Goal: Task Accomplishment & Management: Complete application form

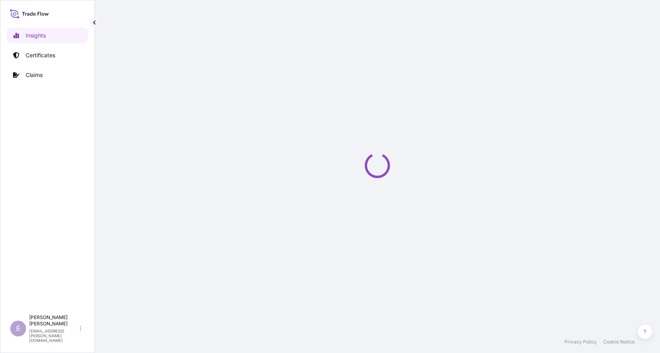
select select "2025"
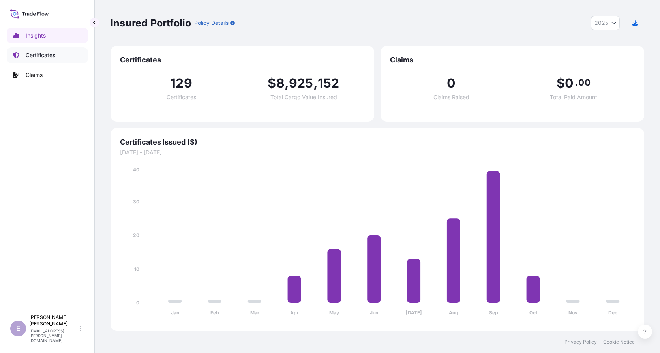
click at [49, 58] on p "Certificates" at bounding box center [41, 55] width 30 height 8
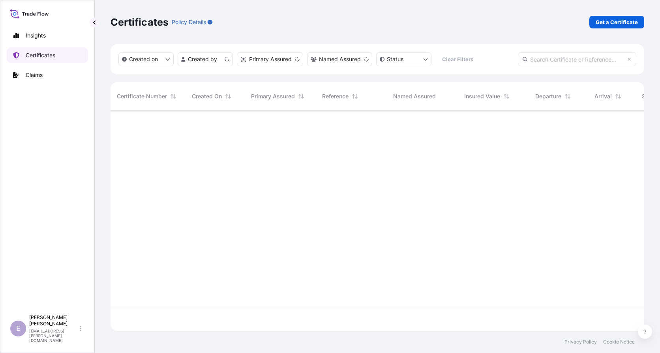
scroll to position [219, 528]
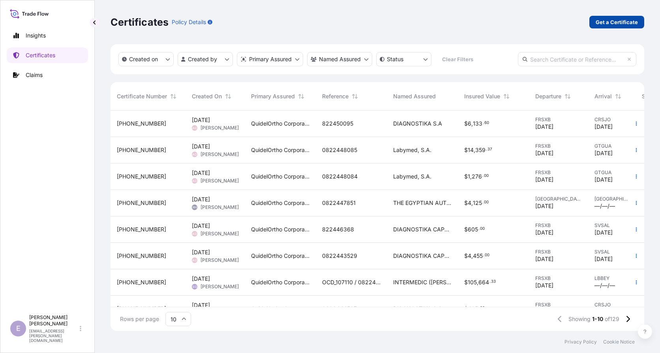
click at [611, 20] on p "Get a Certificate" at bounding box center [617, 22] width 42 height 8
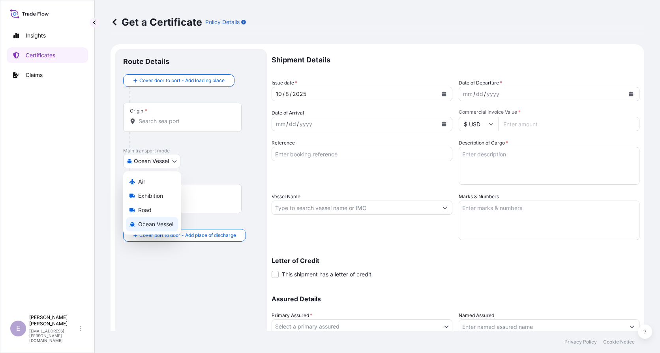
click at [154, 161] on body "Insights Certificates Claims E Elodie Gresser elodie.gresser@quidelortho.com Ge…" at bounding box center [330, 176] width 660 height 353
click at [149, 181] on div "Air" at bounding box center [152, 182] width 52 height 14
select select "Air"
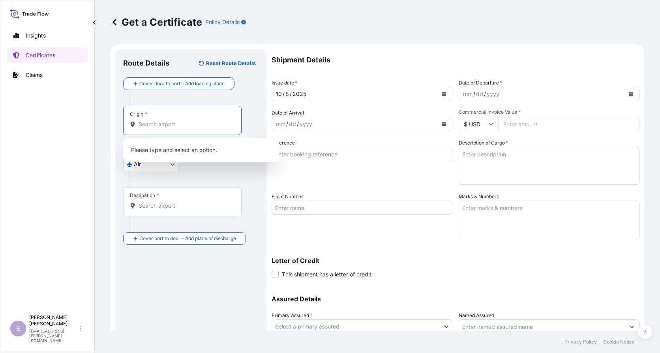
click at [163, 122] on input "Origin *" at bounding box center [185, 124] width 93 height 8
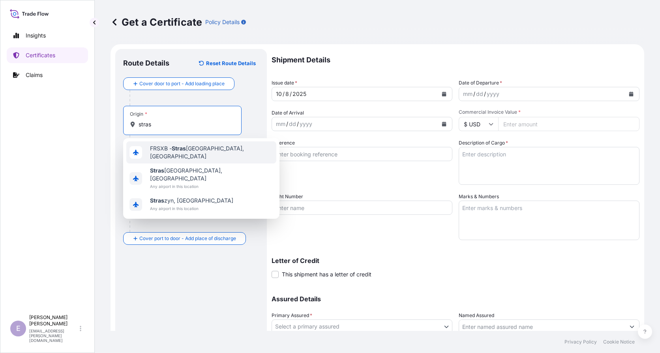
click at [176, 146] on div "FRSXB - Stras bourg, France" at bounding box center [201, 152] width 150 height 22
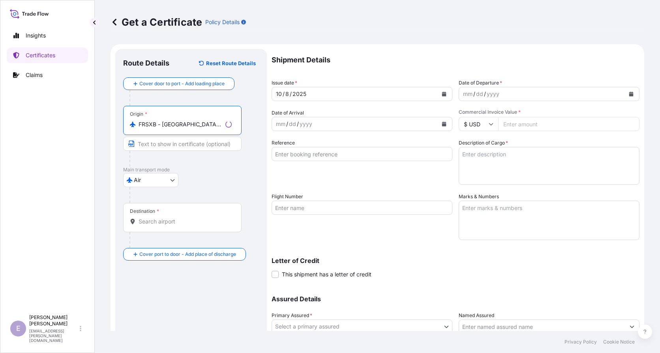
type input "FRSXB - Strasbourg, France"
click at [152, 222] on input "Destination *" at bounding box center [185, 222] width 93 height 8
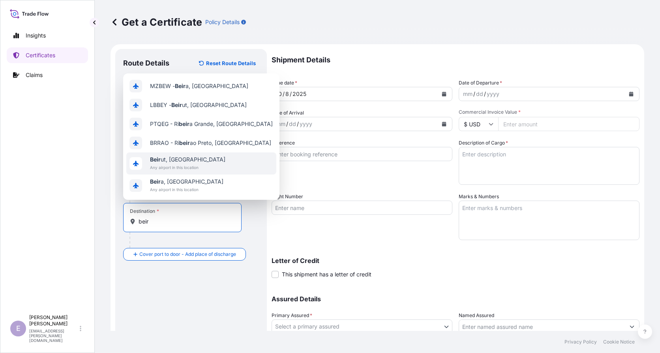
click at [182, 165] on span "Any airport in this location" at bounding box center [187, 167] width 75 height 8
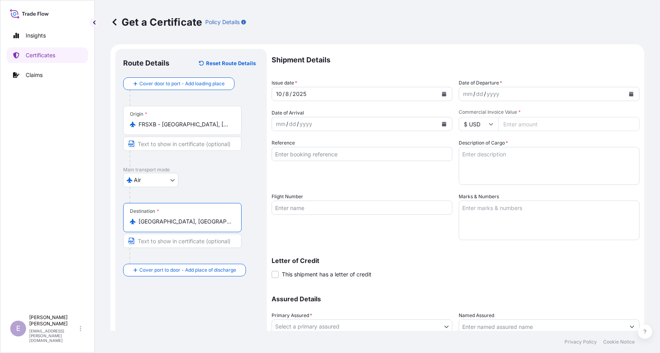
drag, startPoint x: 199, startPoint y: 218, endPoint x: 137, endPoint y: 218, distance: 61.6
click at [137, 218] on div "Beirut, Lebanon" at bounding box center [182, 222] width 105 height 8
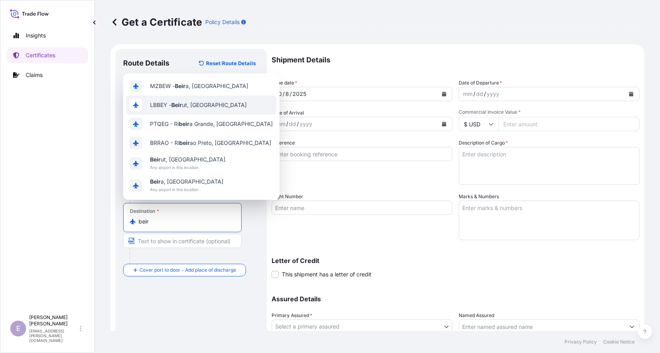
click at [177, 100] on div "LBBEY - Beir ut, Lebanon" at bounding box center [201, 105] width 150 height 19
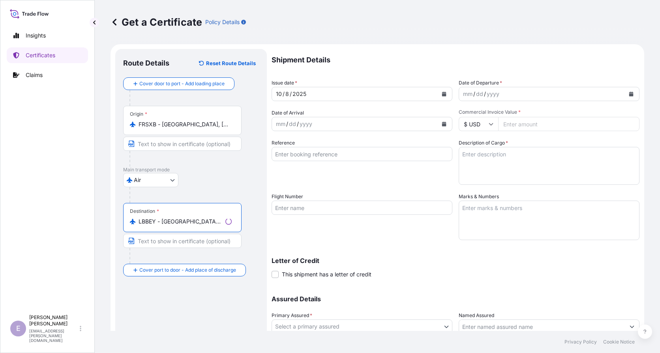
type input "LBBEY - Beirut, Lebanon"
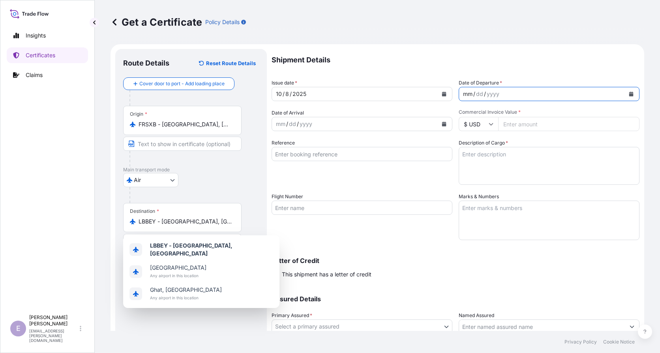
click at [520, 96] on div "mm / dd / yyyy" at bounding box center [542, 94] width 166 height 14
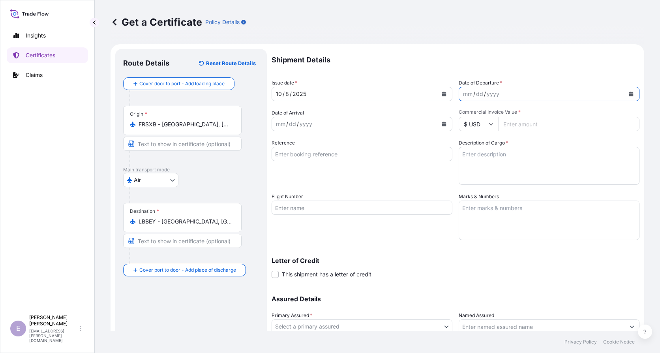
click at [625, 95] on button "Calendar" at bounding box center [631, 94] width 13 height 13
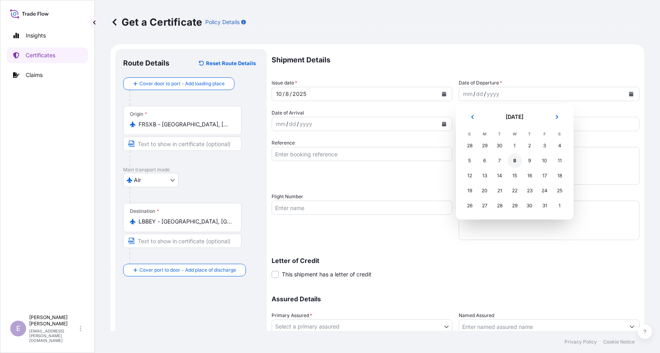
click at [514, 160] on div "8" at bounding box center [515, 161] width 14 height 14
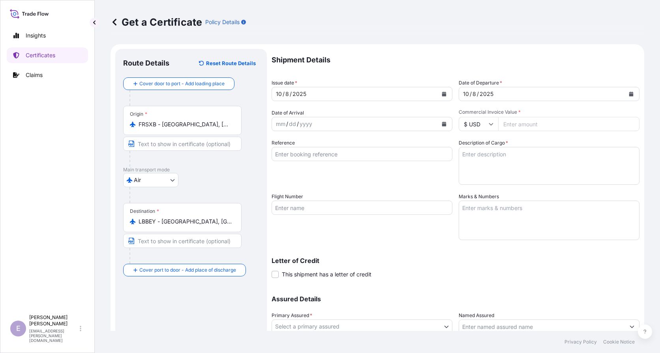
click at [515, 127] on input "Commercial Invoice Value *" at bounding box center [568, 124] width 141 height 14
click at [520, 137] on div "Shipment Details Issue date * 10 / 8 / 2025 Date of Departure * 10 / 8 / 2025 D…" at bounding box center [456, 207] width 368 height 316
click at [531, 120] on input "22747.6" at bounding box center [568, 124] width 141 height 14
type input "22747.6"
click at [532, 136] on div "Shipment Details Issue date * 10 / 8 / 2025 Date of Departure * 10 / 8 / 2025 D…" at bounding box center [456, 207] width 368 height 316
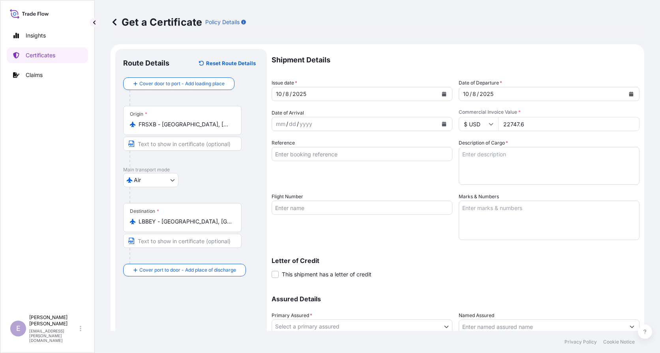
click at [342, 125] on div "mm / dd / yyyy" at bounding box center [355, 124] width 166 height 14
click at [344, 158] on input "Reference" at bounding box center [362, 154] width 181 height 14
click at [321, 157] on input "Reference" at bounding box center [362, 154] width 181 height 14
paste input "OCD_107407 /0822447902 -0822447901 -0822447900 -0822447904 -0822447903"
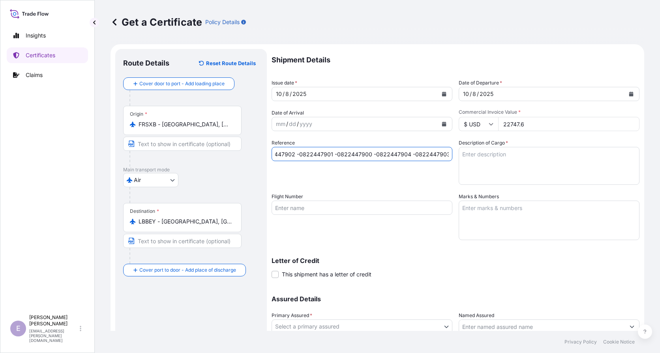
type input "OCD_107407 /0822447902 -0822447901 -0822447900 -0822447904 -0822447903"
click at [574, 180] on textarea "Description of Cargo *" at bounding box center [549, 166] width 181 height 38
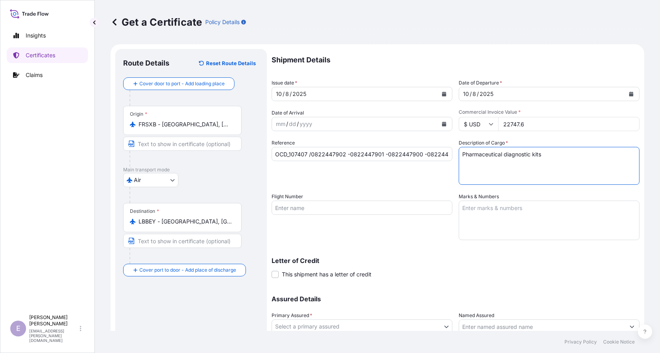
type textarea "Pharmaceutical diagnostic kits"
click at [377, 204] on input "Flight Number" at bounding box center [362, 208] width 181 height 14
click at [332, 208] on input "Flight Number" at bounding box center [362, 208] width 181 height 14
paste input "076-41777223"
type input "076-41777223"
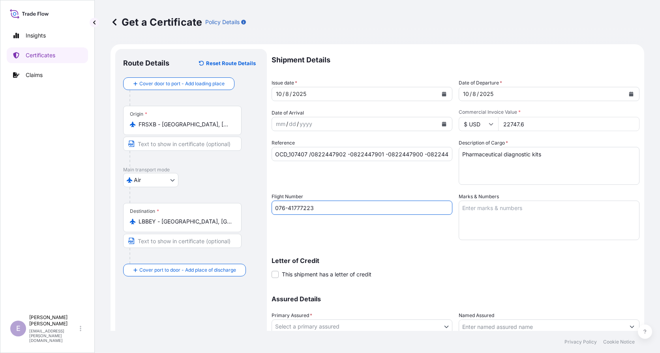
click at [424, 236] on div "Flight Number 076-41777223" at bounding box center [362, 216] width 181 height 47
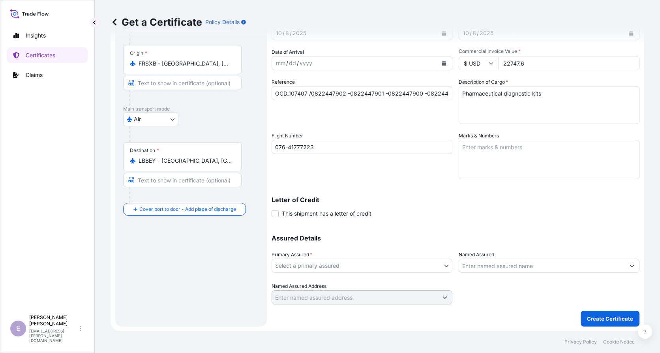
scroll to position [61, 0]
click at [380, 261] on body "Insights Certificates Claims E Elodie Gresser elodie.gresser@quidelortho.com Ge…" at bounding box center [330, 176] width 660 height 353
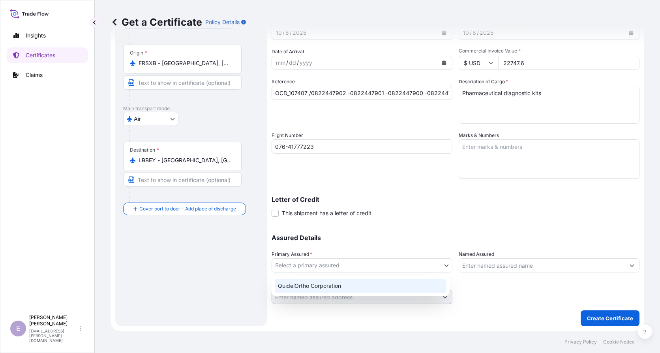
click at [353, 282] on div "QuidelOrtho Corporation" at bounding box center [361, 286] width 172 height 14
select select "31549"
click at [494, 273] on div "Assured Details Primary Assured * QuidelOrtho Corporation QuidelOrtho Corporati…" at bounding box center [456, 264] width 368 height 79
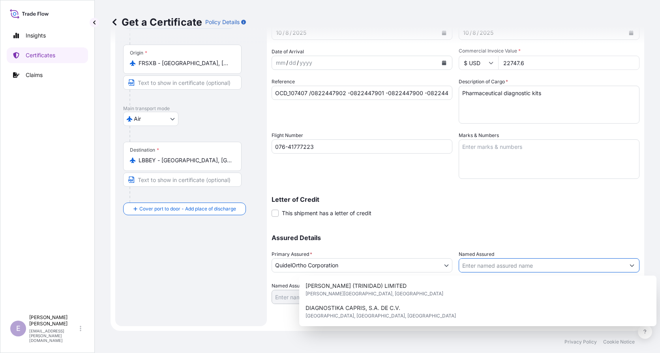
click at [495, 267] on input "Named Assured" at bounding box center [542, 265] width 166 height 14
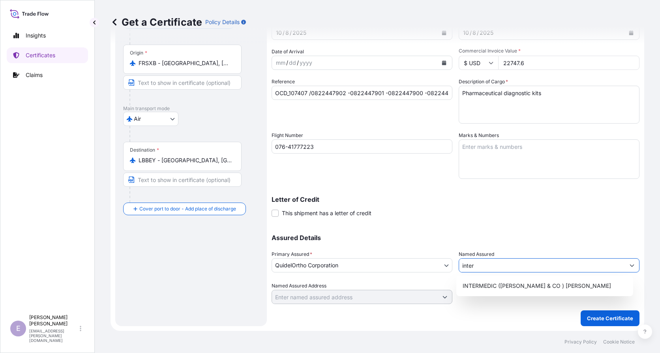
click at [506, 281] on div "INTERMEDIC (JEAN FARA & CO ) SAL" at bounding box center [545, 286] width 171 height 14
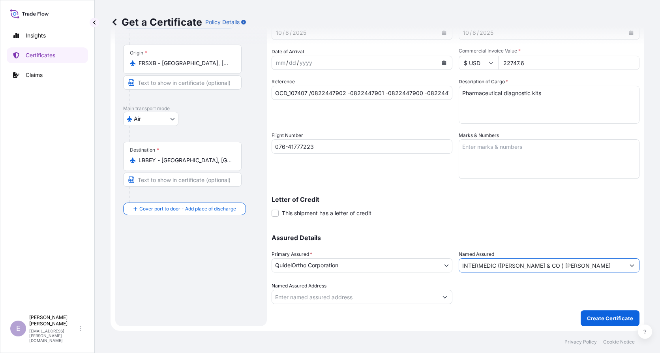
type input "INTERMEDIC (JEAN FARA & CO ) SAL"
click at [504, 280] on div "Assured Details Primary Assured * QuidelOrtho Corporation QuidelOrtho Corporati…" at bounding box center [456, 264] width 368 height 79
click at [602, 321] on p "Create Certificate" at bounding box center [610, 318] width 46 height 8
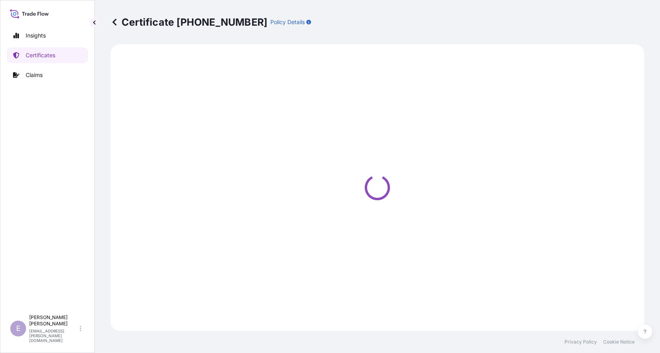
select select "Air"
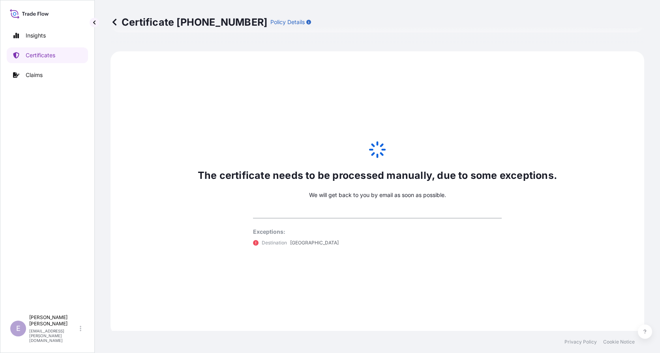
scroll to position [364, 0]
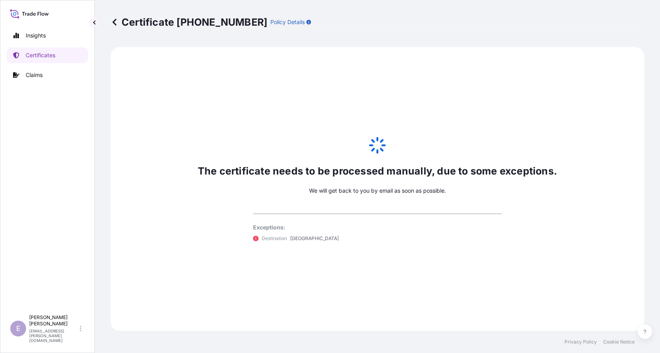
select select "31549"
click at [122, 18] on p "Certificate 31549-130-1" at bounding box center [189, 22] width 157 height 13
click at [116, 21] on icon at bounding box center [115, 22] width 8 height 8
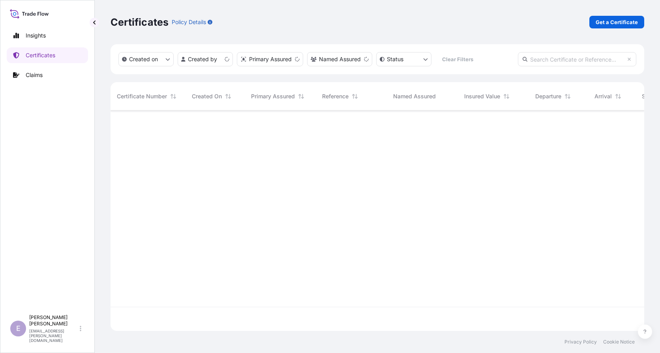
scroll to position [219, 528]
